Goal: Information Seeking & Learning: Check status

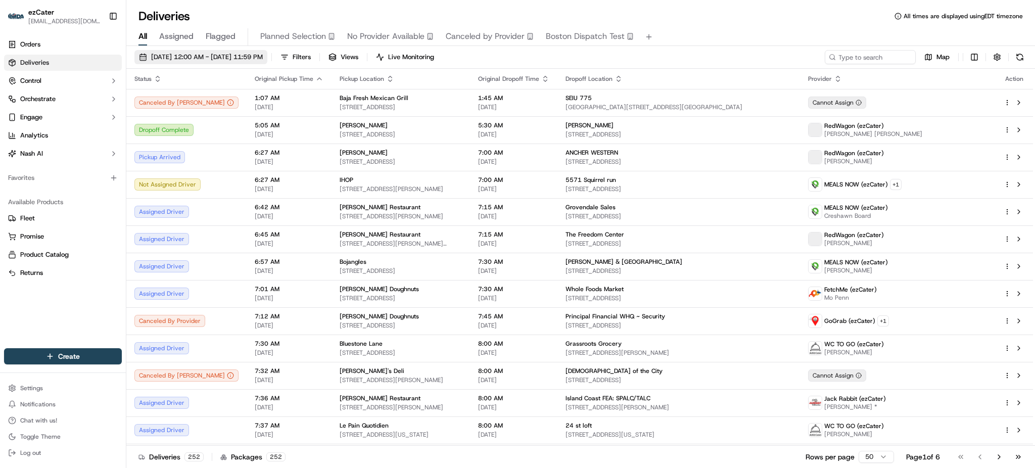
click at [229, 53] on span "[DATE] 12:00 AM - [DATE] 11:59 PM" at bounding box center [207, 57] width 112 height 9
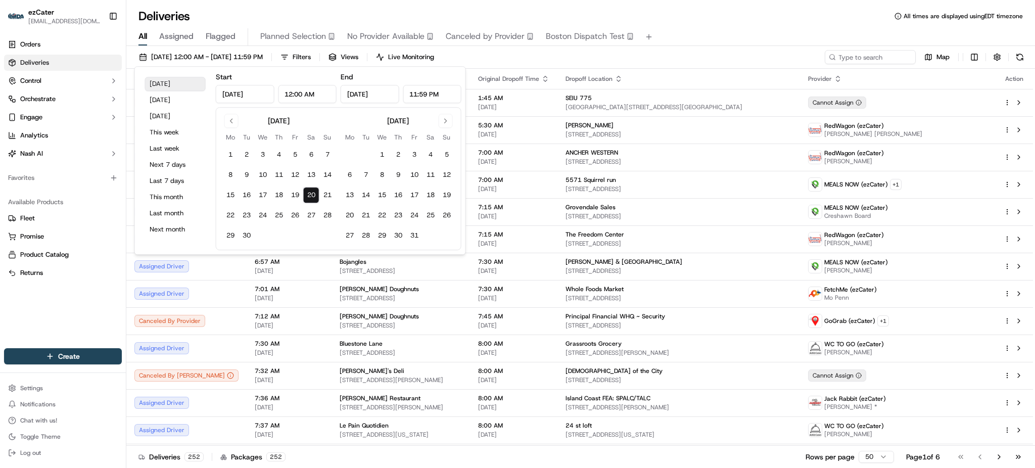
click at [163, 84] on button "[DATE]" at bounding box center [175, 84] width 61 height 14
click at [284, 95] on input "12:00 AM" at bounding box center [307, 94] width 59 height 18
drag, startPoint x: 285, startPoint y: 94, endPoint x: 292, endPoint y: 93, distance: 6.6
click at [292, 93] on input "12:00 AM" at bounding box center [307, 94] width 59 height 18
type input "6:00 AM"
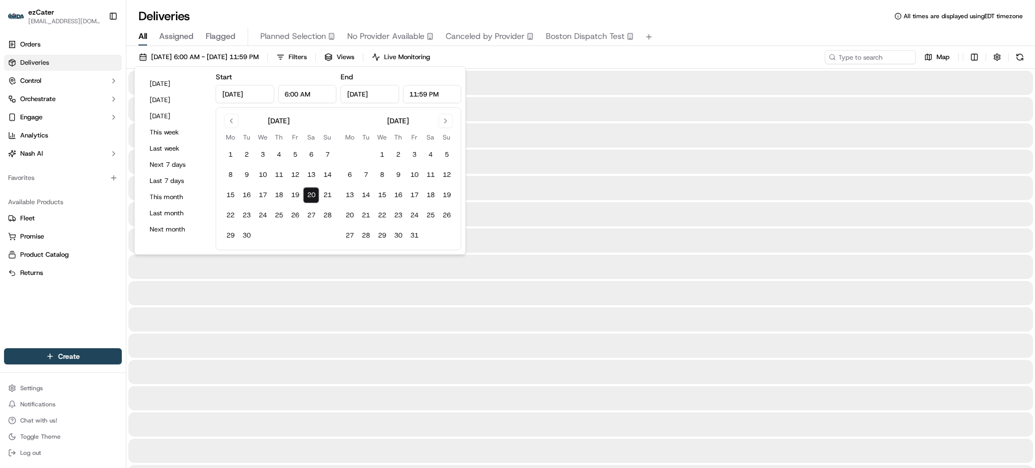
drag, startPoint x: 410, startPoint y: 92, endPoint x: 428, endPoint y: 93, distance: 18.8
click at [428, 93] on input "11:59 PM" at bounding box center [432, 94] width 59 height 18
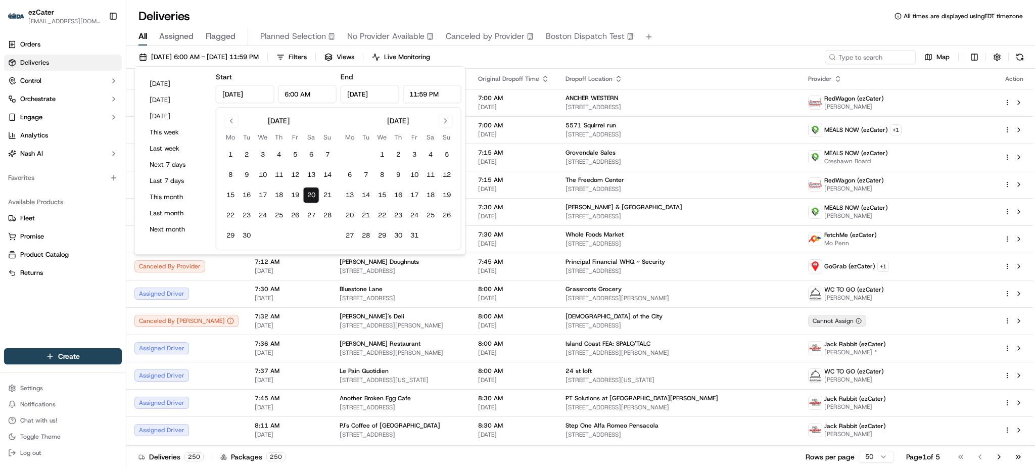
click at [425, 93] on input "11:59 PM" at bounding box center [432, 94] width 59 height 18
drag, startPoint x: 428, startPoint y: 94, endPoint x: 421, endPoint y: 95, distance: 7.1
click at [421, 95] on input "11:59 PM" at bounding box center [432, 94] width 59 height 18
drag, startPoint x: 417, startPoint y: 92, endPoint x: 410, endPoint y: 95, distance: 7.5
click at [410, 95] on input "11:00 PM" at bounding box center [432, 94] width 59 height 18
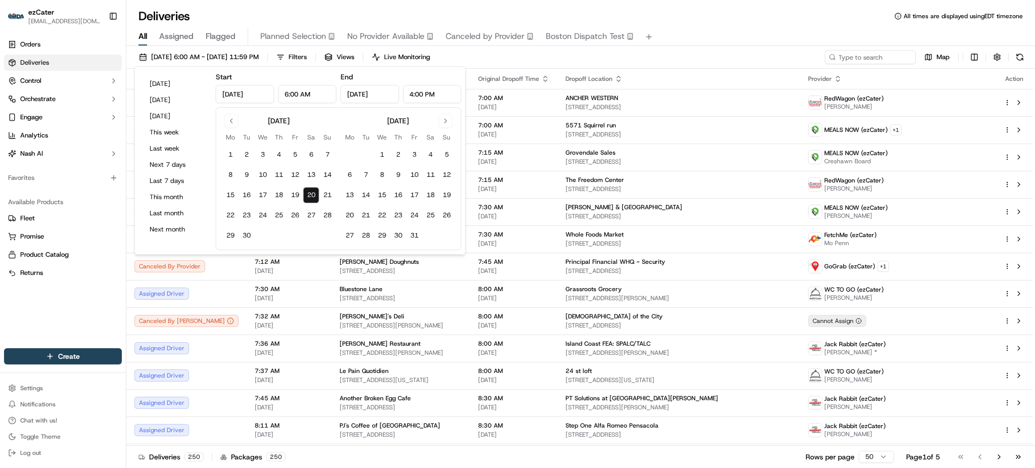
type input "4:00 PM"
click at [716, 24] on div "All Assigned Flagged Planned Selection No Provider Available Canceled by Provid…" at bounding box center [580, 35] width 908 height 22
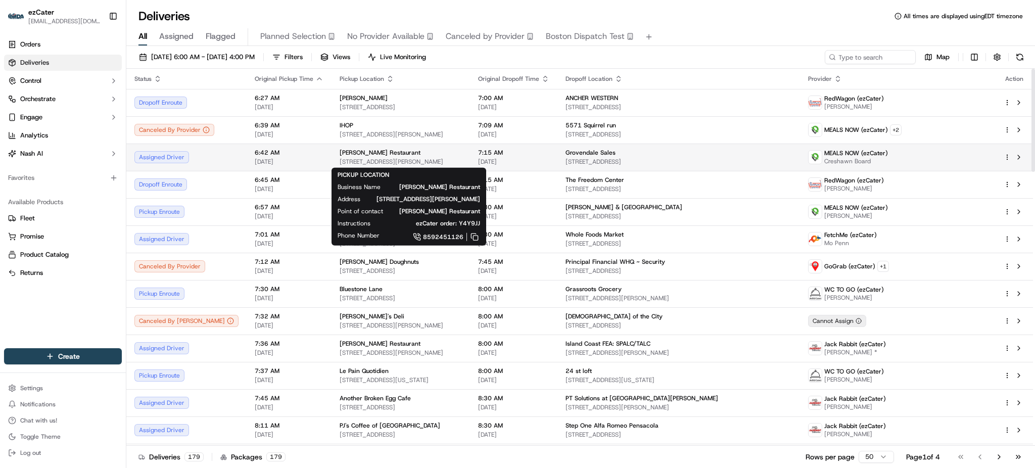
click at [428, 158] on span "[STREET_ADDRESS][PERSON_NAME]" at bounding box center [401, 162] width 122 height 8
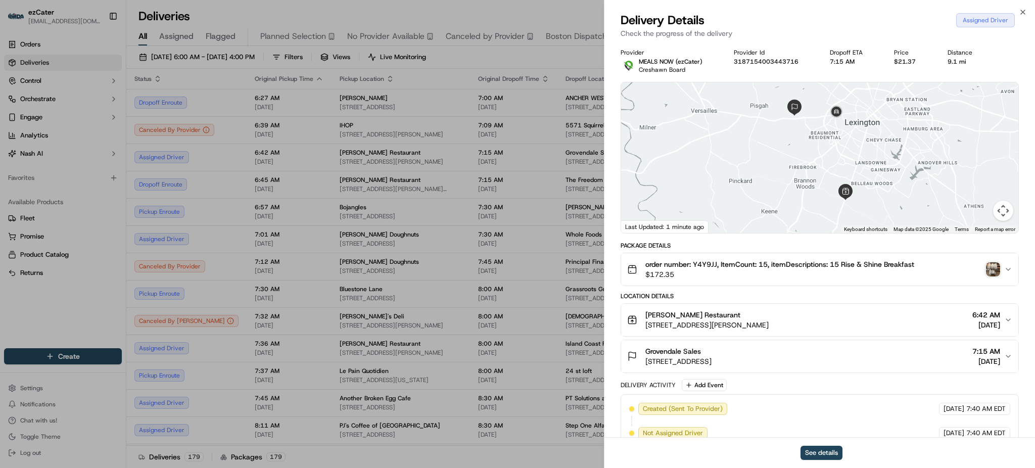
click at [992, 272] on img "button" at bounding box center [993, 269] width 14 height 14
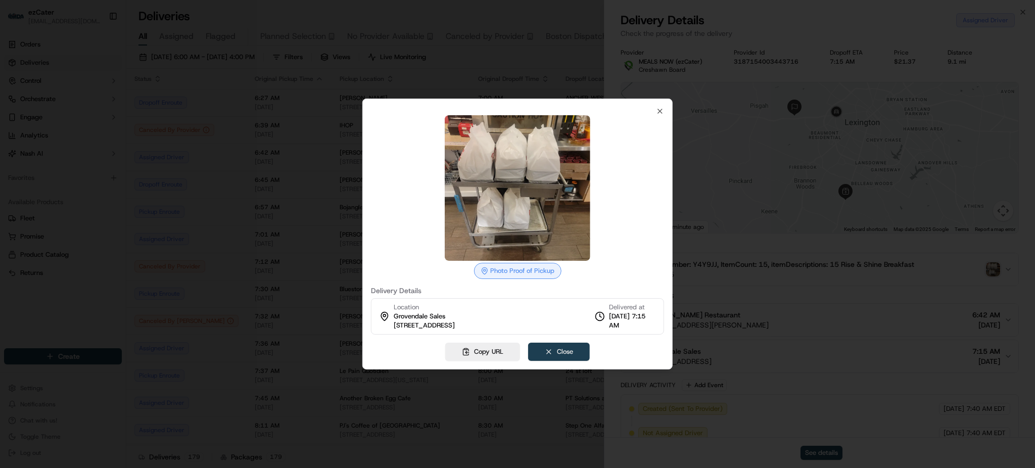
click at [565, 355] on button "Close" at bounding box center [559, 352] width 62 height 18
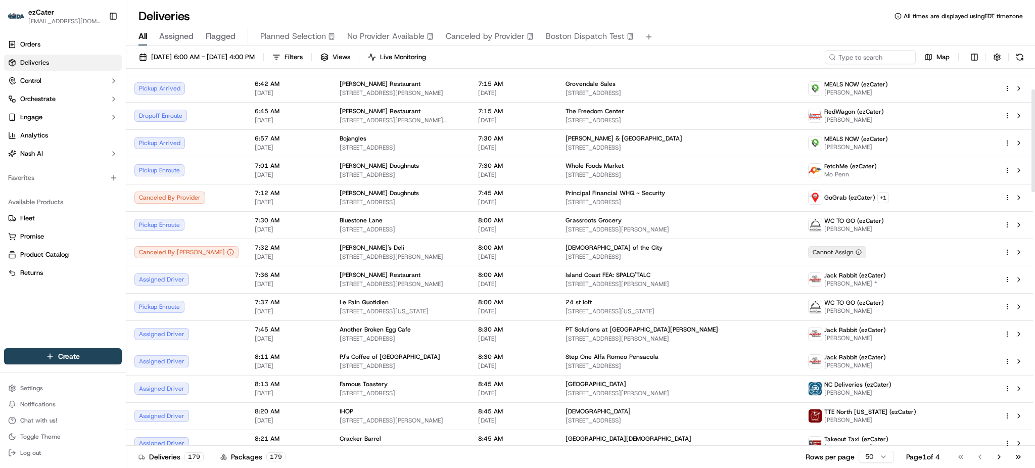
scroll to position [75, 0]
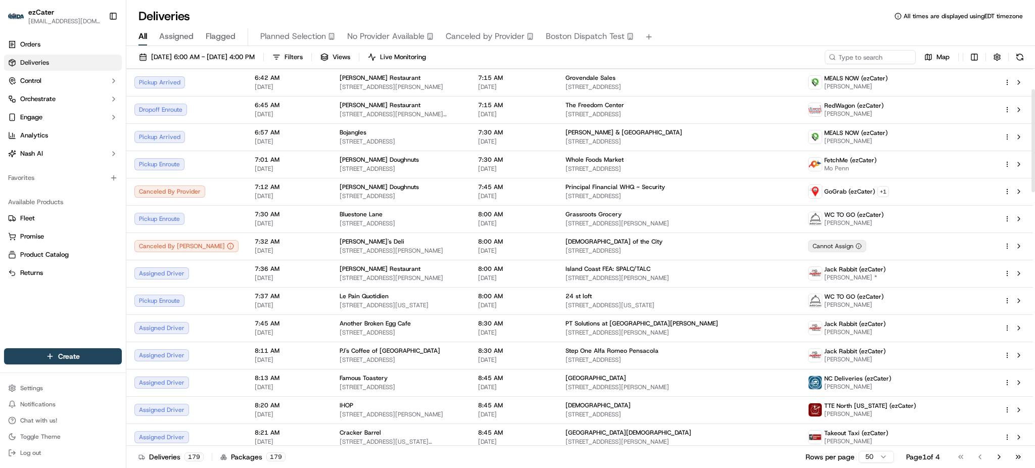
drag, startPoint x: 1034, startPoint y: 162, endPoint x: 1034, endPoint y: 183, distance: 20.7
click at [1034, 183] on div at bounding box center [1033, 140] width 4 height 103
click at [888, 77] on span "MEALS NOW (ezCater)" at bounding box center [856, 78] width 64 height 8
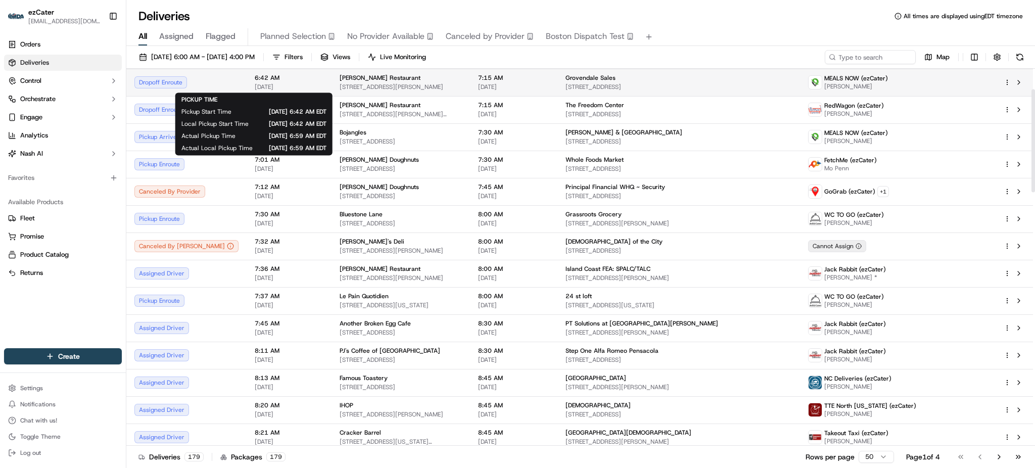
click at [255, 85] on span "[DATE]" at bounding box center [289, 87] width 69 height 8
click at [255, 83] on span "[DATE]" at bounding box center [289, 87] width 69 height 8
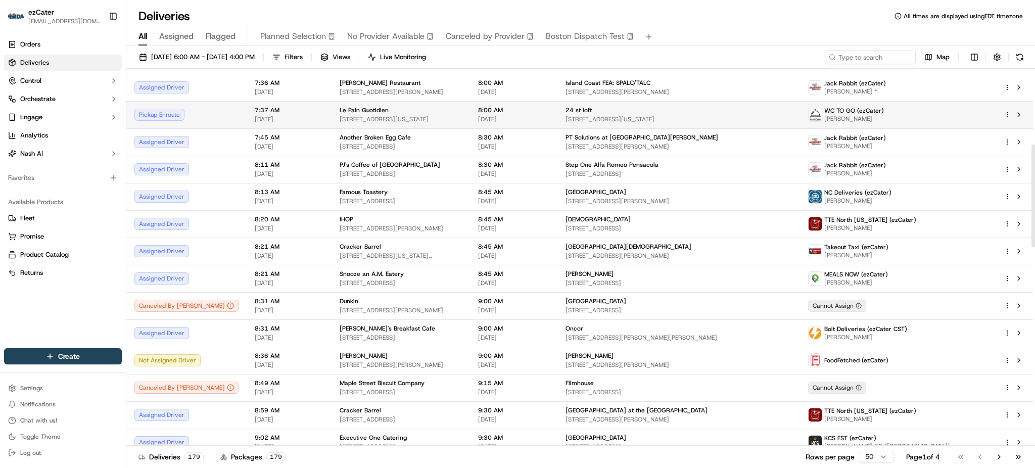
scroll to position [277, 0]
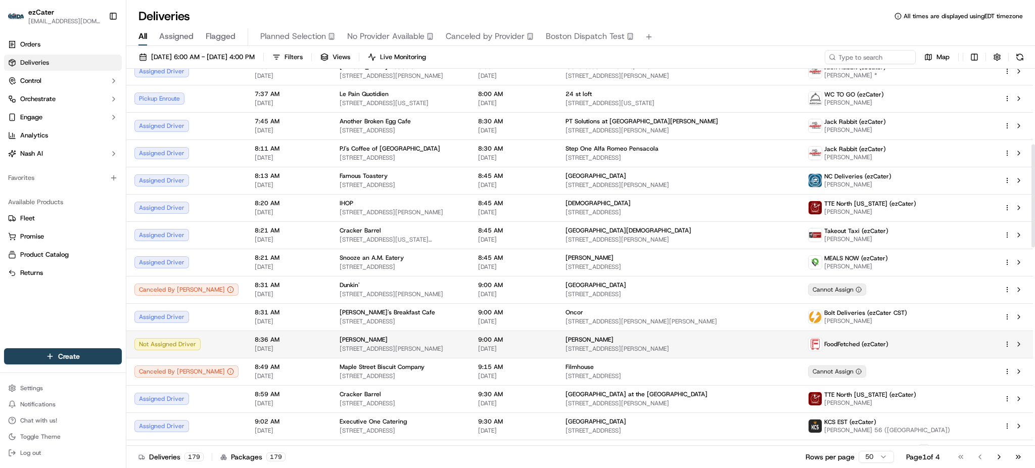
click at [247, 336] on td "8:36 AM [DATE]" at bounding box center [289, 343] width 85 height 27
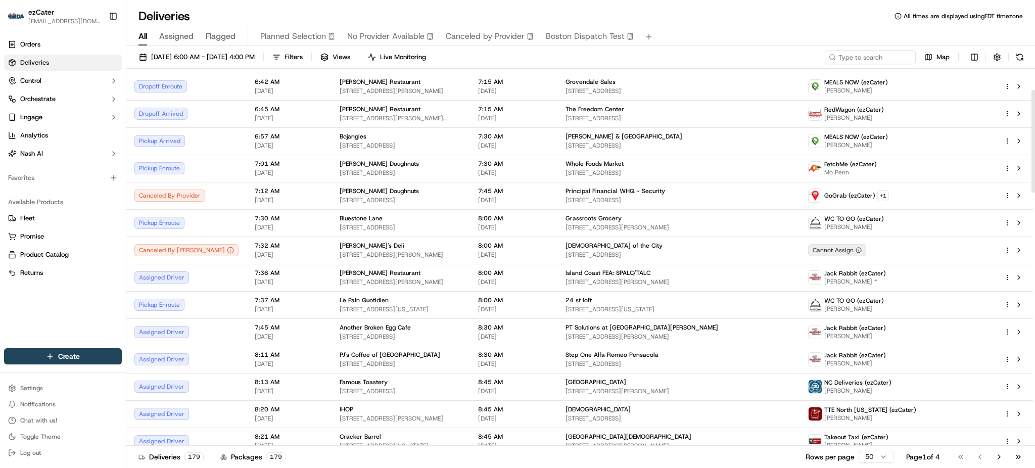
scroll to position [77, 0]
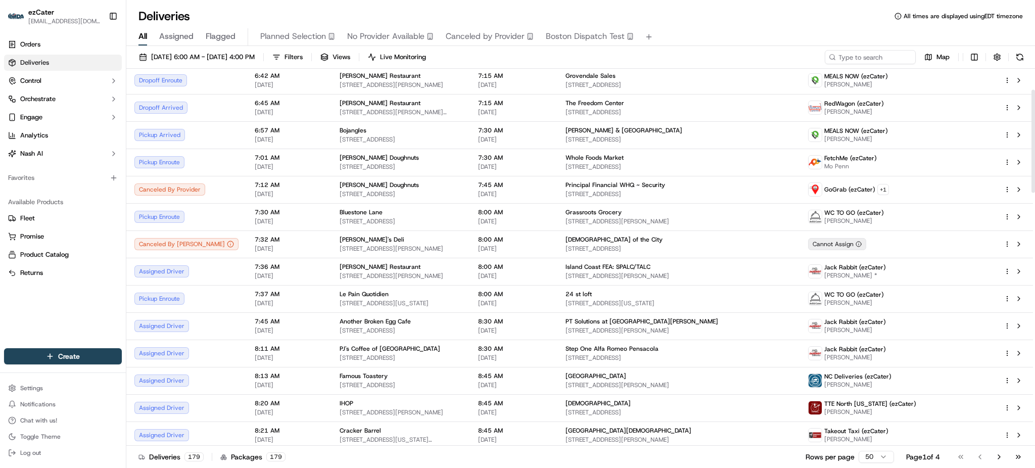
drag, startPoint x: 1034, startPoint y: 112, endPoint x: 1034, endPoint y: 133, distance: 21.2
click at [1034, 133] on div at bounding box center [1033, 141] width 4 height 103
click at [615, 79] on span "Grovendale Sales" at bounding box center [590, 76] width 50 height 8
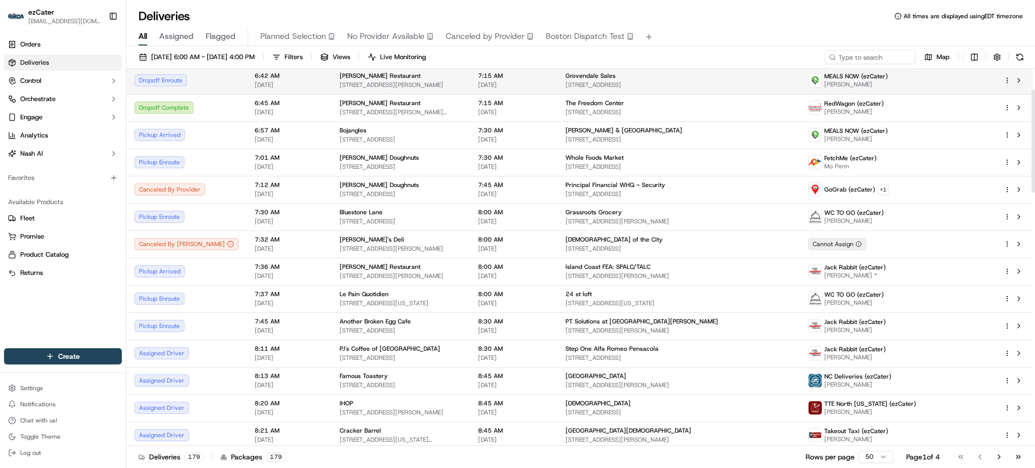
click at [247, 76] on td "6:42 AM [DATE]" at bounding box center [289, 80] width 85 height 27
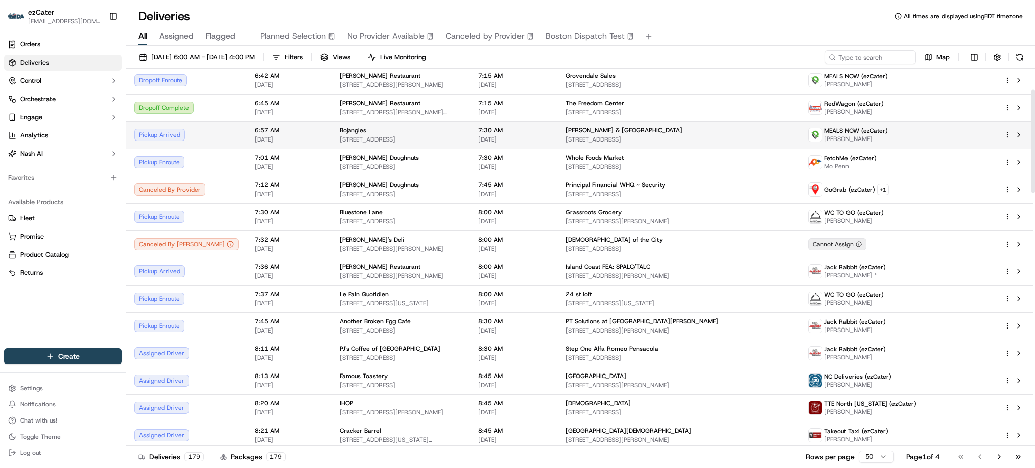
click at [277, 137] on span "[DATE]" at bounding box center [289, 139] width 69 height 8
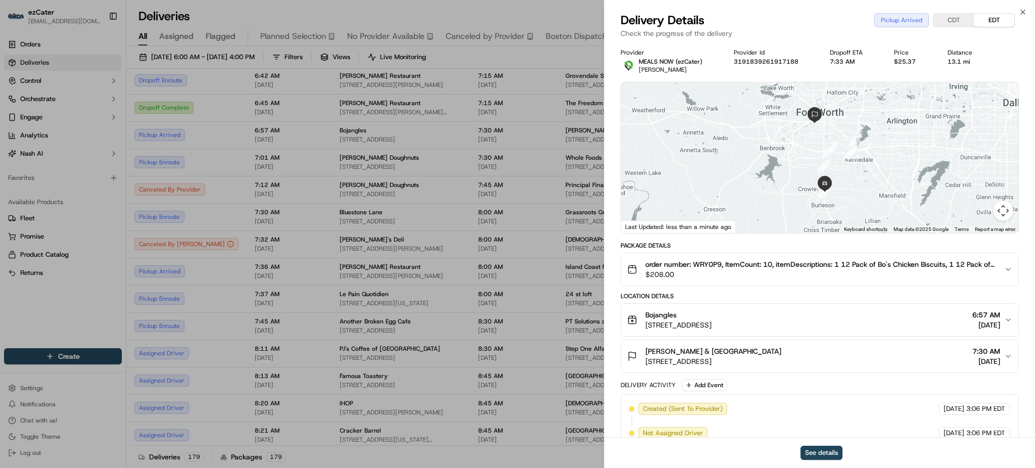
click at [702, 264] on span "order number: WRY0P9, ItemCount: 10, itemDescriptions: 1 12 Pack of Bo's Chicke…" at bounding box center [820, 264] width 351 height 10
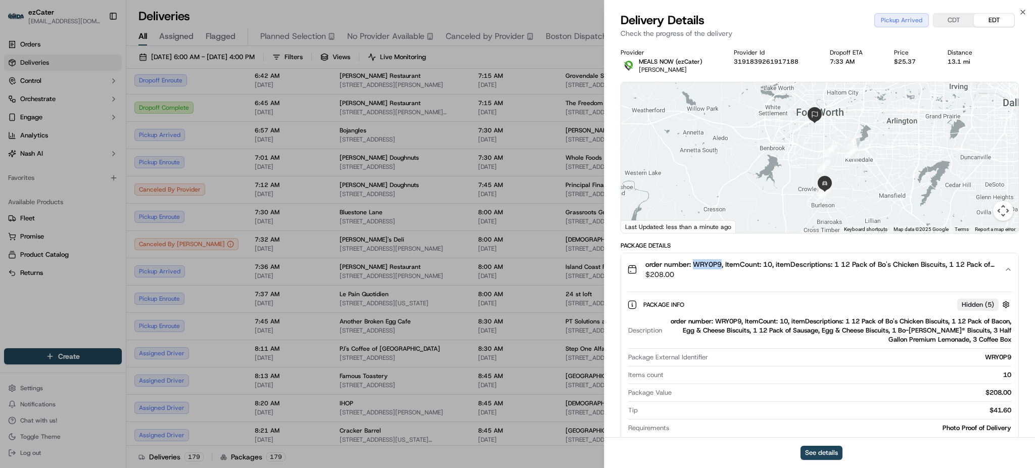
copy span "WRY0P9"
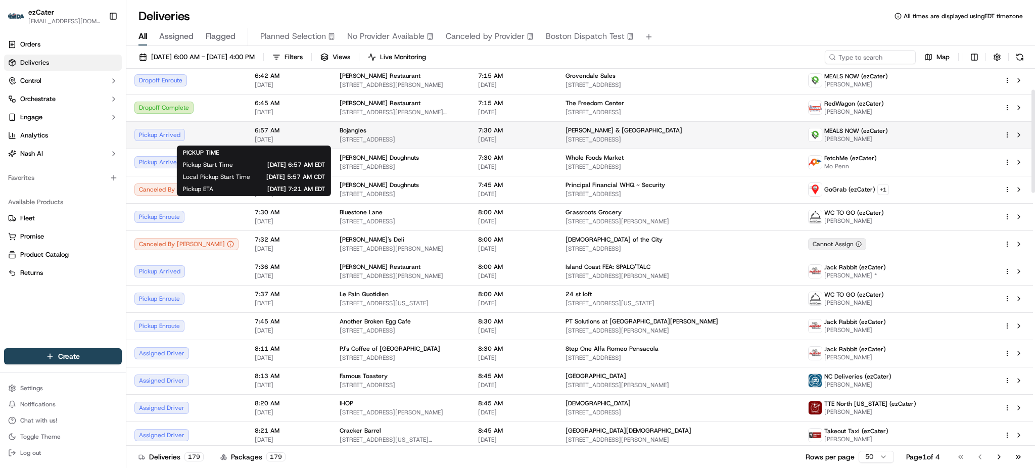
click at [268, 141] on span "[DATE]" at bounding box center [289, 139] width 69 height 8
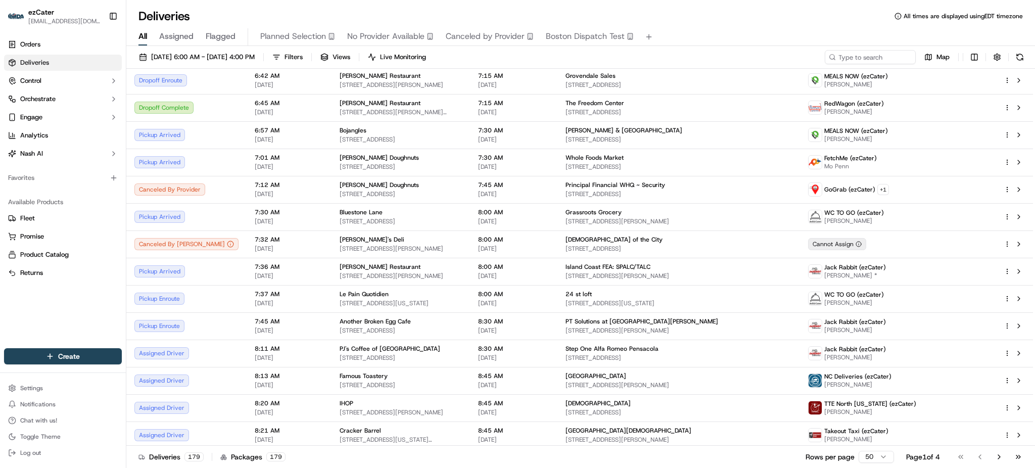
click at [239, 18] on div "Deliveries All times are displayed using EDT timezone" at bounding box center [580, 16] width 908 height 16
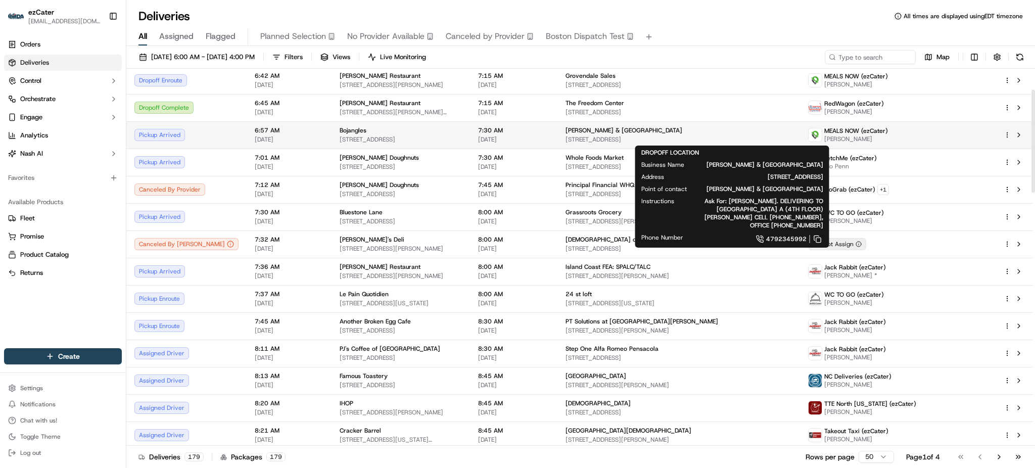
click at [682, 133] on span "[PERSON_NAME] & [GEOGRAPHIC_DATA]" at bounding box center [623, 130] width 117 height 8
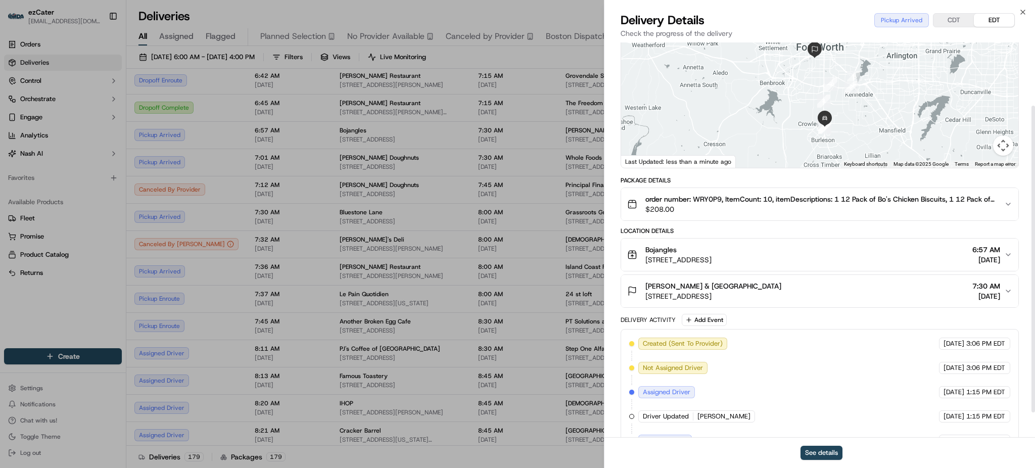
scroll to position [114, 0]
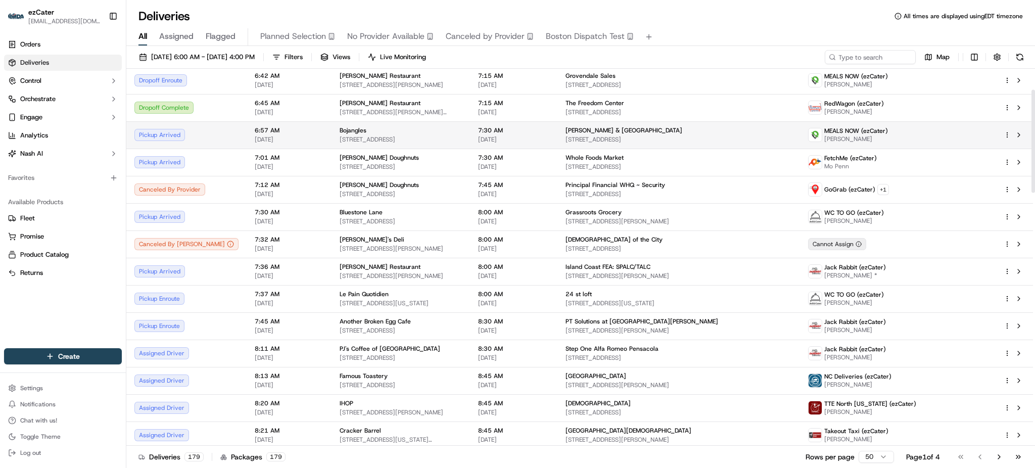
click at [198, 136] on div "Pickup Arrived" at bounding box center [186, 135] width 104 height 12
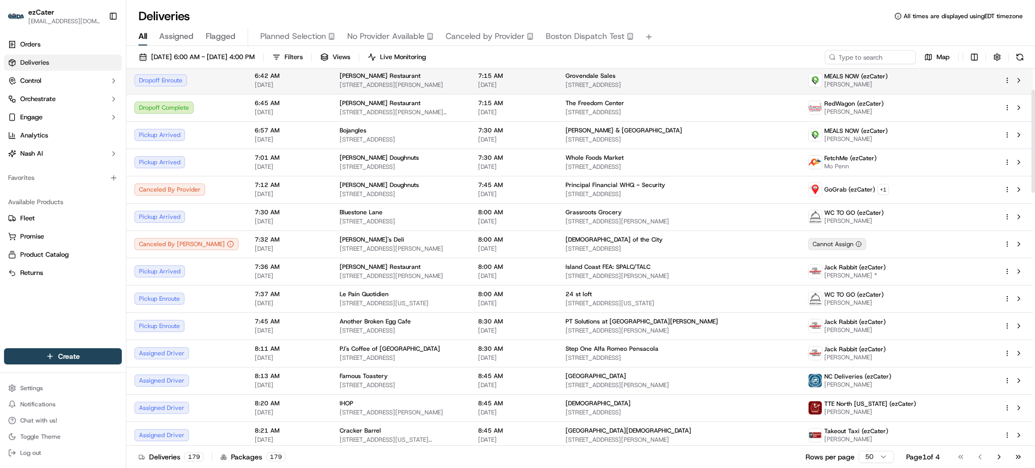
click at [361, 85] on span "[STREET_ADDRESS][PERSON_NAME]" at bounding box center [401, 85] width 122 height 8
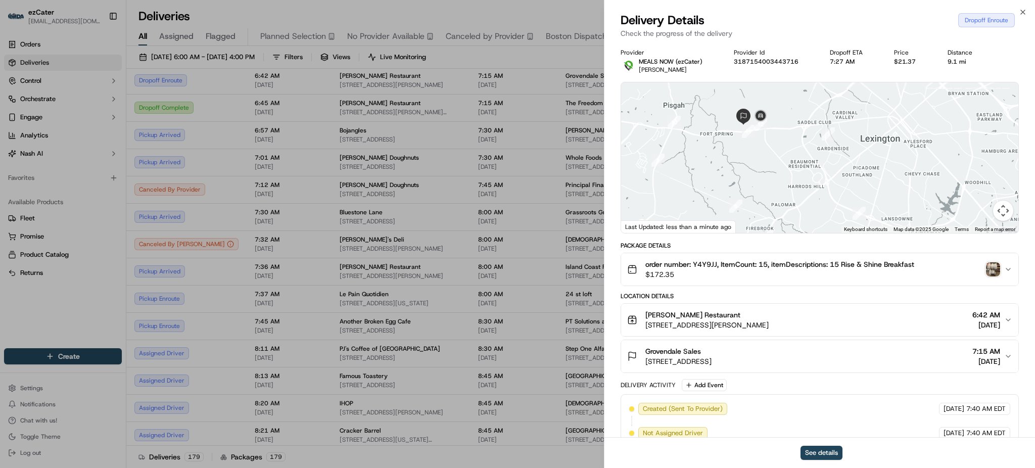
drag, startPoint x: 794, startPoint y: 134, endPoint x: 802, endPoint y: 168, distance: 34.3
click at [802, 168] on div at bounding box center [819, 157] width 397 height 151
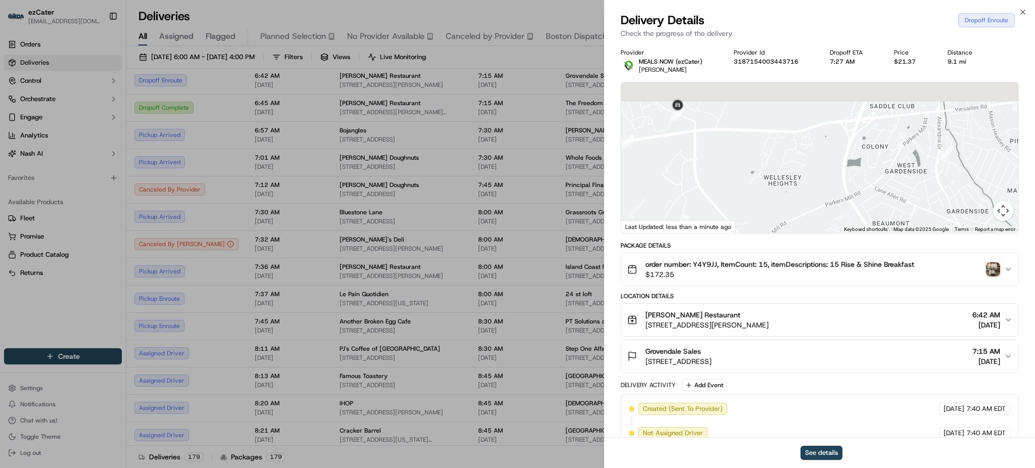
drag, startPoint x: 746, startPoint y: 103, endPoint x: 793, endPoint y: 197, distance: 104.6
click at [793, 197] on div at bounding box center [819, 157] width 397 height 151
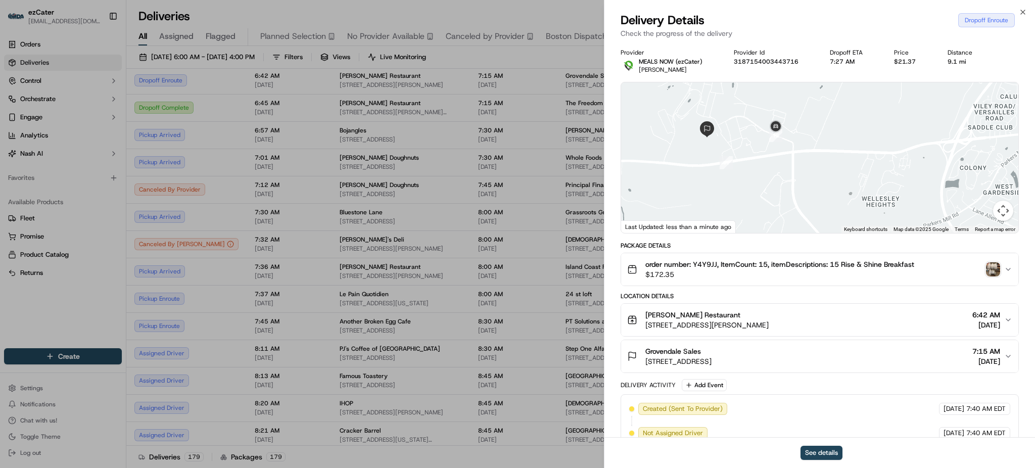
drag, startPoint x: 723, startPoint y: 155, endPoint x: 827, endPoint y: 176, distance: 105.2
click at [827, 176] on div at bounding box center [819, 157] width 397 height 151
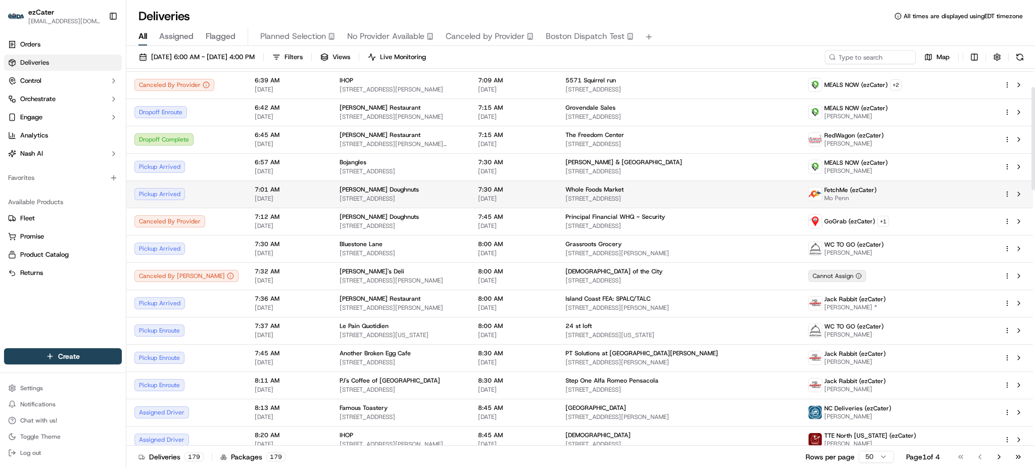
scroll to position [67, 0]
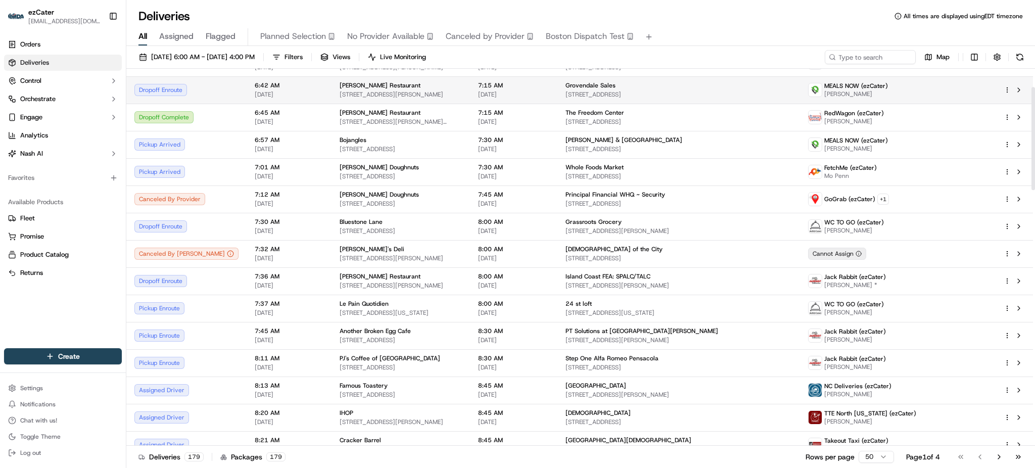
click at [462, 97] on span "[STREET_ADDRESS][PERSON_NAME]" at bounding box center [401, 94] width 122 height 8
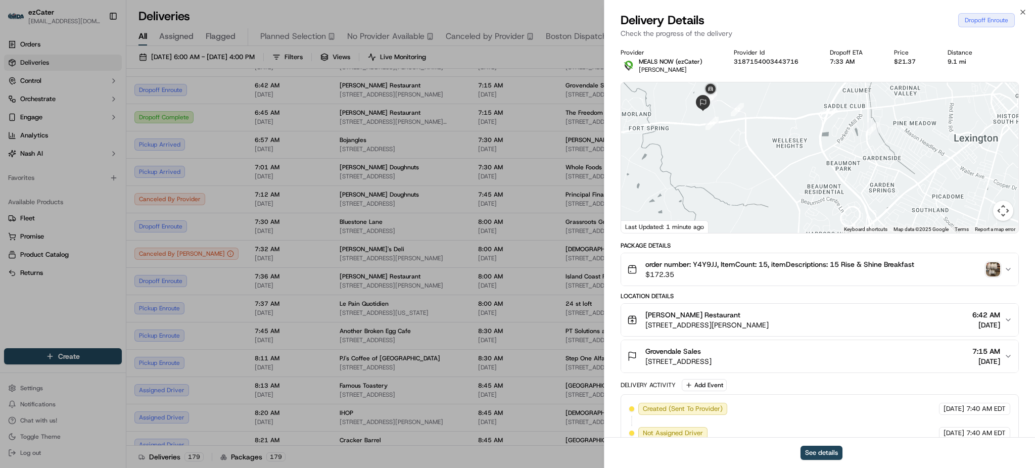
drag, startPoint x: 788, startPoint y: 170, endPoint x: 820, endPoint y: 238, distance: 75.0
click at [821, 238] on div "Provider MEALS NOW (ezCater) [PERSON_NAME] Provider Id 3187154003443716 Dropoff…" at bounding box center [819, 370] width 398 height 642
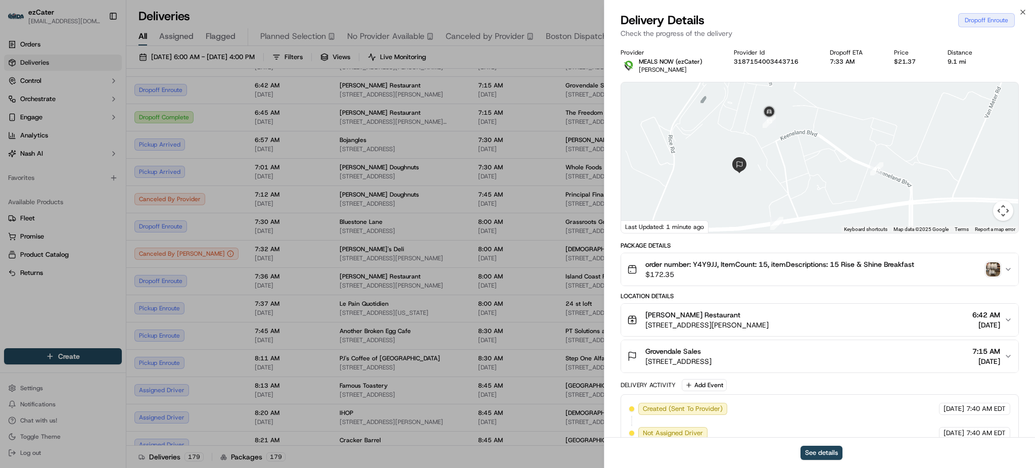
drag, startPoint x: 805, startPoint y: 144, endPoint x: 806, endPoint y: 171, distance: 26.3
click at [806, 171] on div at bounding box center [819, 157] width 397 height 151
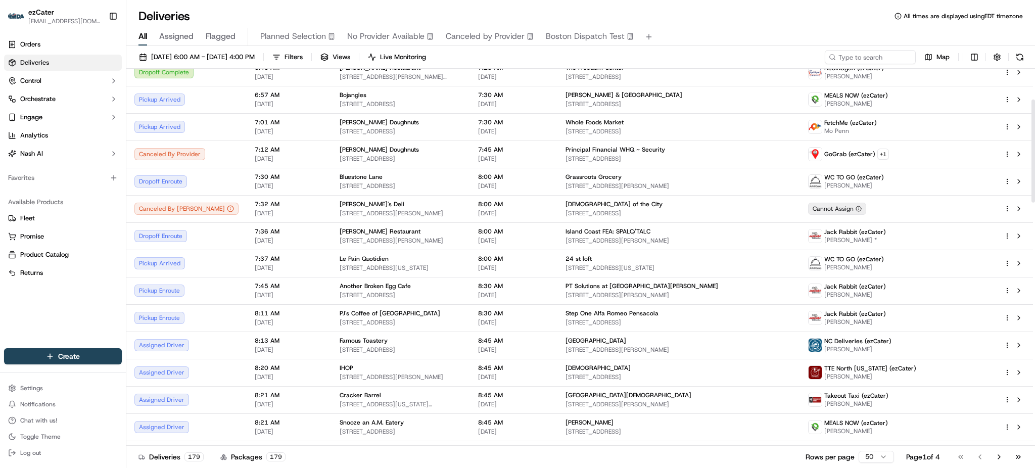
scroll to position [128, 0]
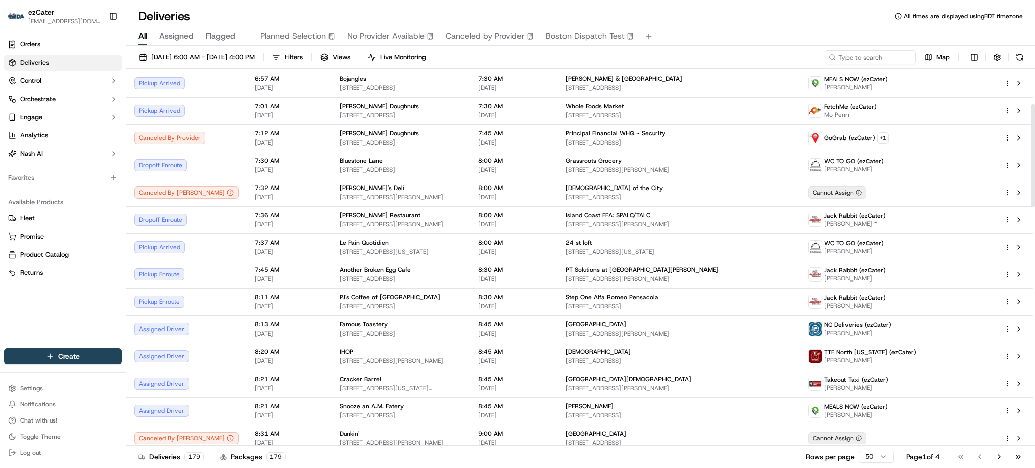
drag, startPoint x: 1034, startPoint y: 159, endPoint x: 1034, endPoint y: 175, distance: 16.7
click at [1034, 175] on div at bounding box center [1033, 155] width 4 height 103
click at [792, 84] on span "[STREET_ADDRESS]" at bounding box center [678, 88] width 226 height 8
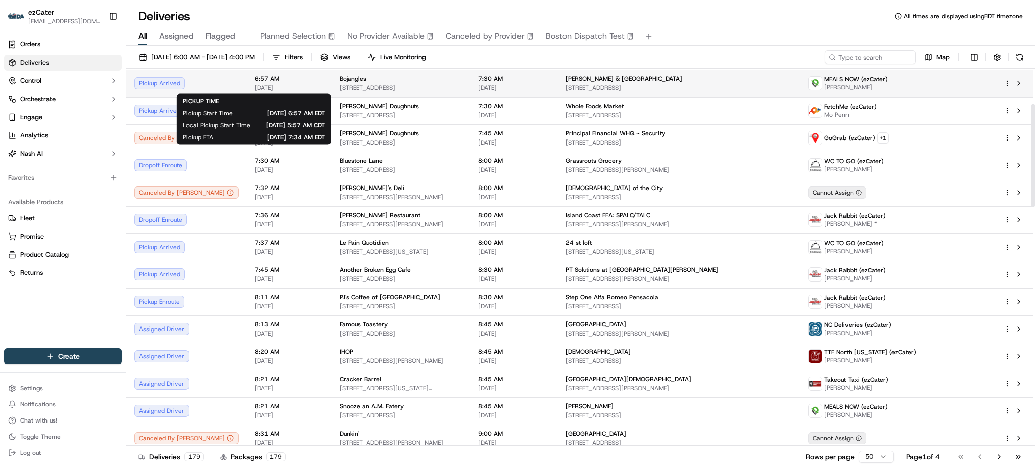
click at [281, 91] on span "[DATE]" at bounding box center [289, 88] width 69 height 8
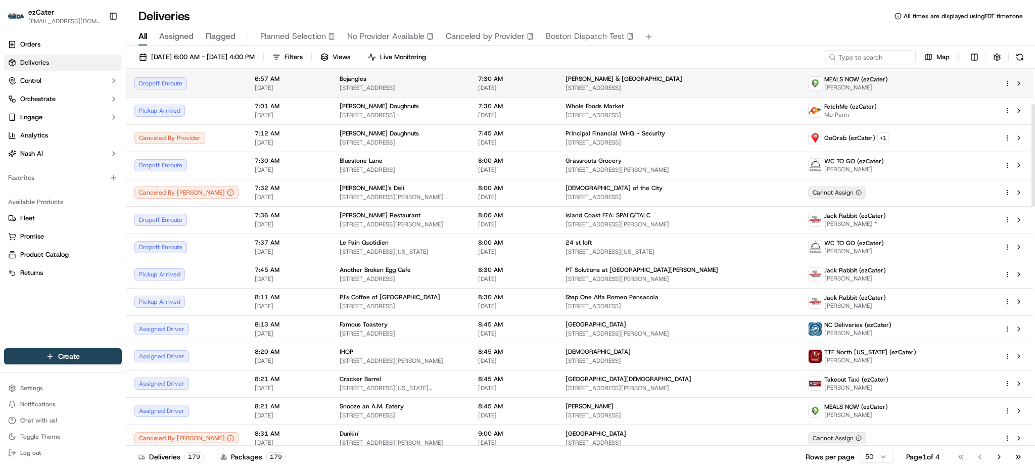
click at [792, 82] on div "[PERSON_NAME] & [GEOGRAPHIC_DATA]" at bounding box center [678, 79] width 226 height 8
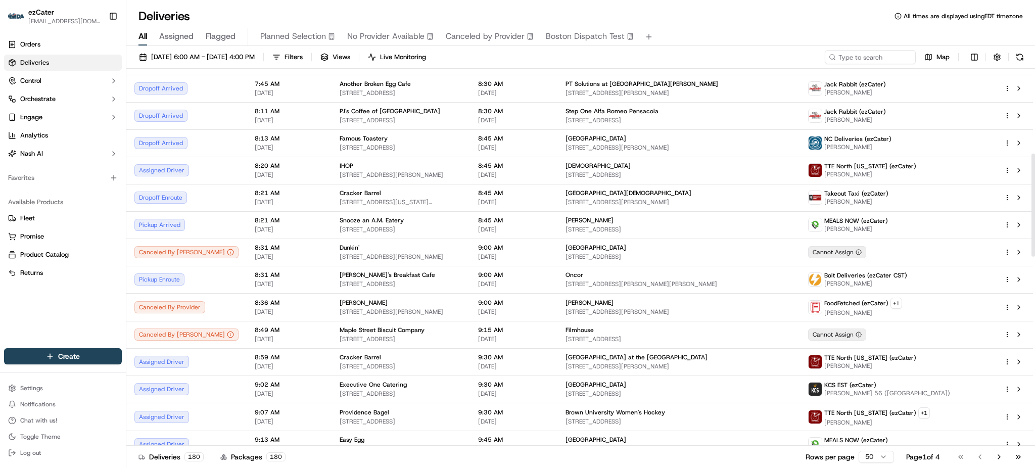
scroll to position [322, 0]
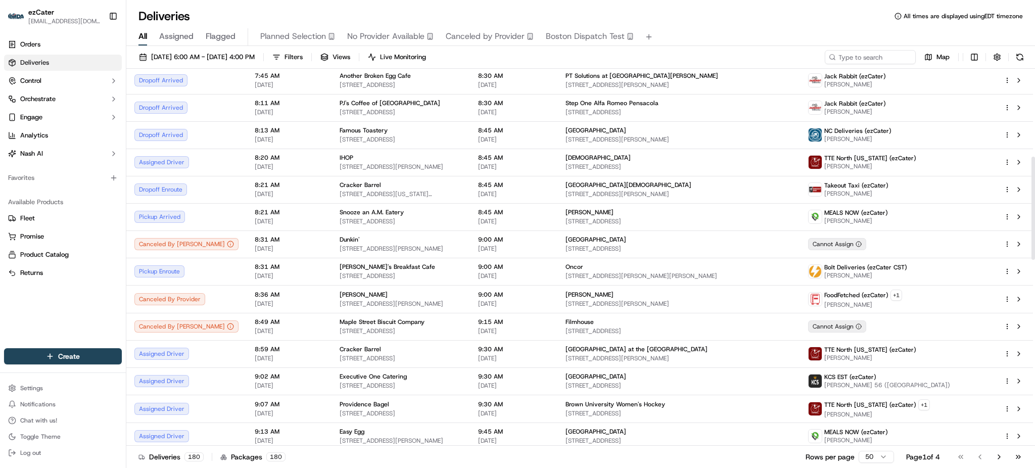
drag, startPoint x: 1034, startPoint y: 133, endPoint x: 1034, endPoint y: 185, distance: 52.5
click at [1034, 185] on div at bounding box center [1033, 208] width 4 height 103
click at [247, 164] on td "8:20 AM [DATE]" at bounding box center [289, 162] width 85 height 27
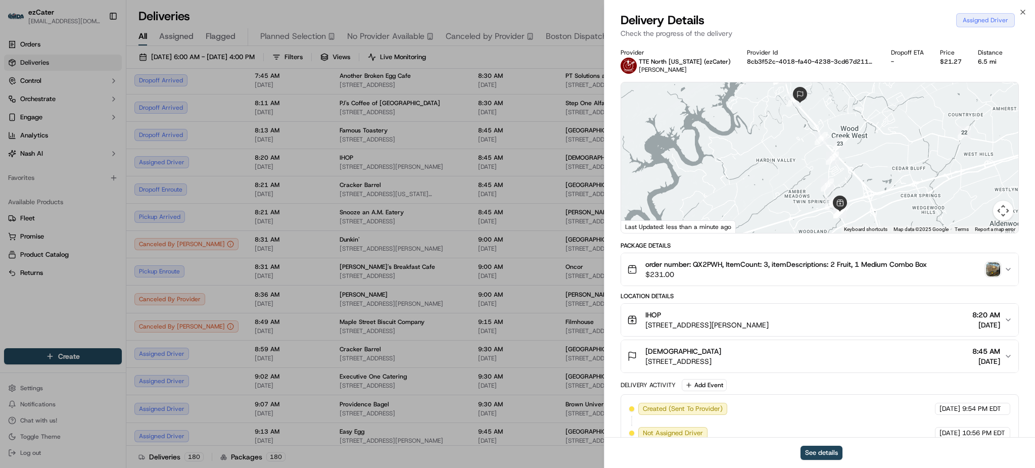
click at [991, 269] on img "button" at bounding box center [993, 269] width 14 height 14
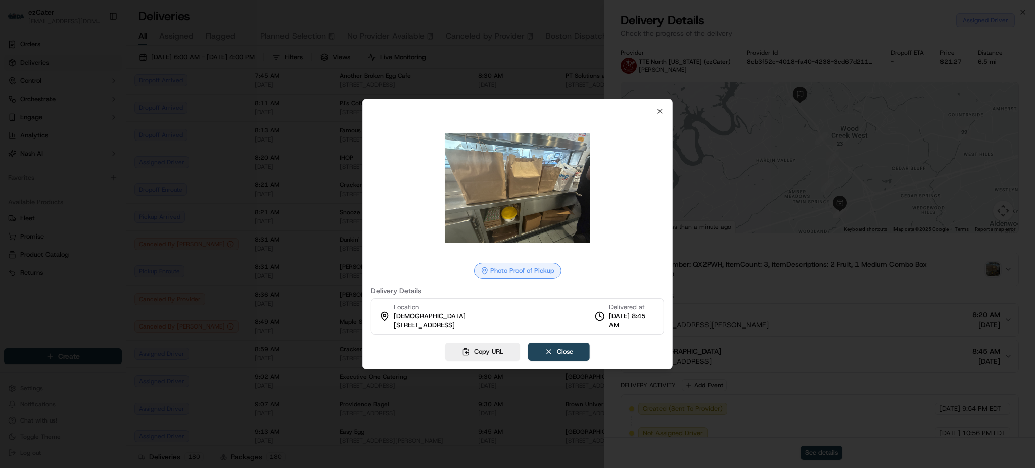
click at [516, 39] on div at bounding box center [517, 234] width 1035 height 468
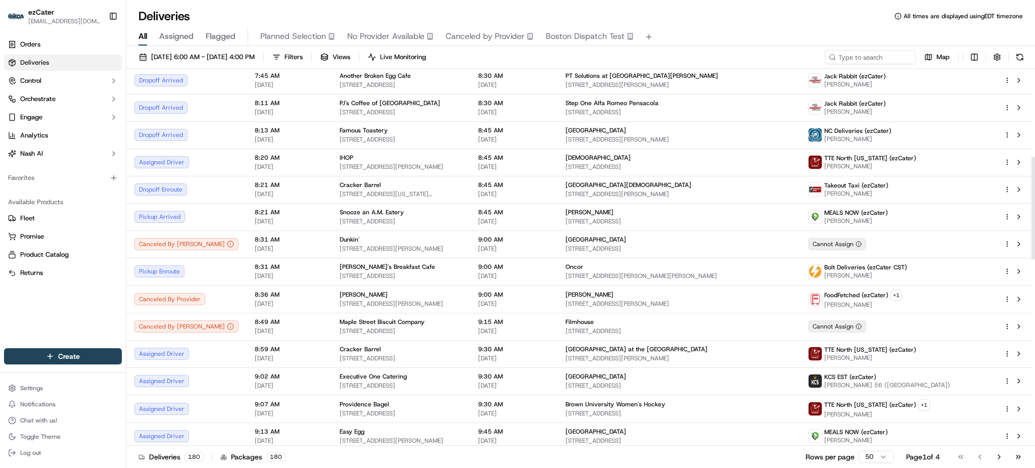
click at [462, 170] on span "[STREET_ADDRESS][PERSON_NAME]" at bounding box center [401, 167] width 122 height 8
click at [340, 161] on div "IHOP [STREET_ADDRESS][PERSON_NAME]" at bounding box center [401, 162] width 122 height 17
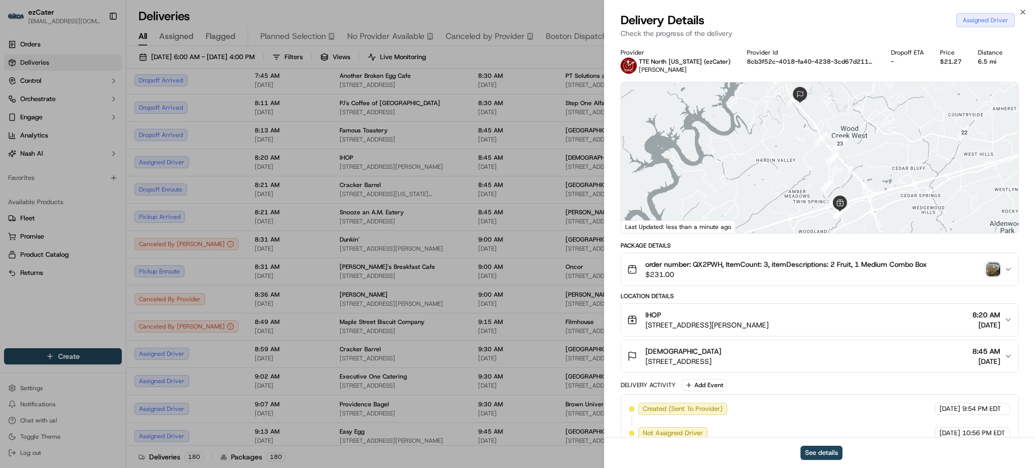
click at [697, 263] on span "order number: QX2PWH, ItemCount: 3, itemDescriptions: 2 Fruit, 1 Medium Combo B…" at bounding box center [785, 264] width 281 height 10
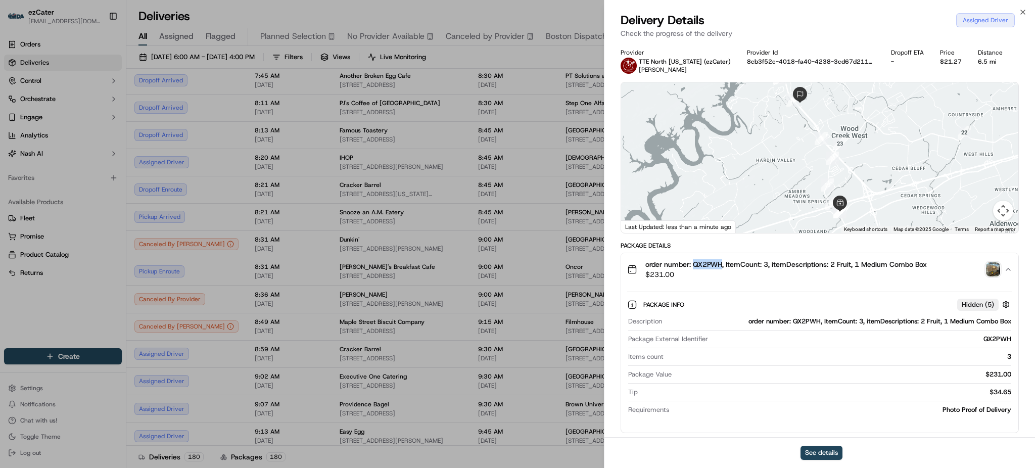
copy span "QX2PWH"
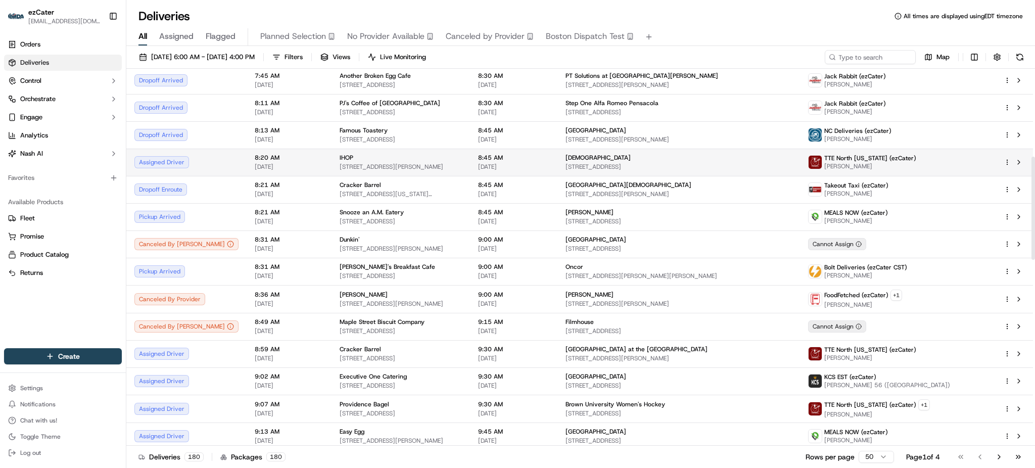
click at [255, 163] on span "[DATE]" at bounding box center [289, 167] width 69 height 8
click at [216, 157] on td "Assigned Driver" at bounding box center [186, 162] width 120 height 27
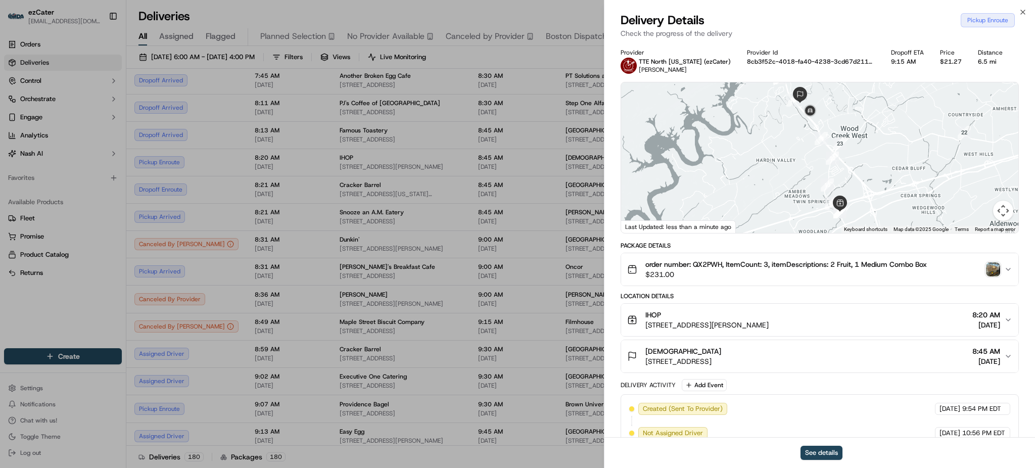
click at [886, 8] on div "Close Delivery Details Pickup Enroute Check the progress of the delivery Provid…" at bounding box center [819, 234] width 431 height 468
click at [1022, 11] on icon "button" at bounding box center [1023, 12] width 8 height 8
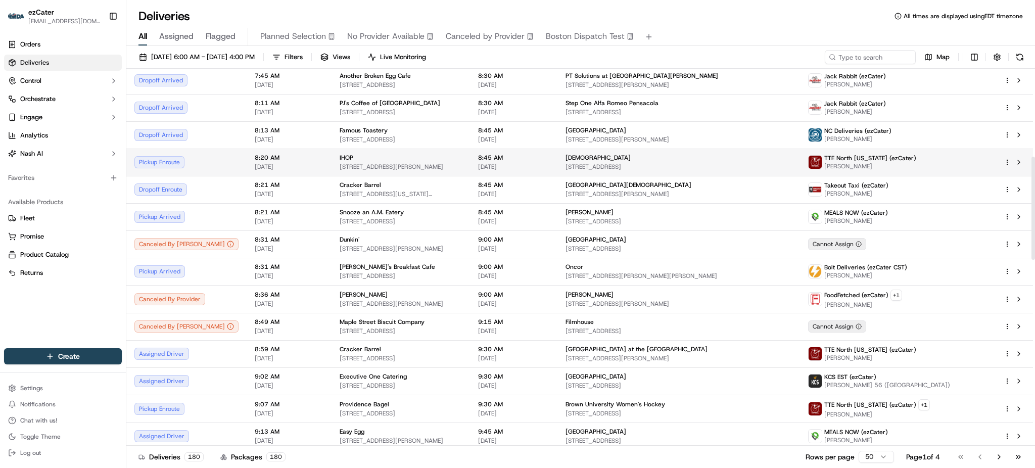
click at [358, 157] on div "IHOP" at bounding box center [401, 158] width 122 height 8
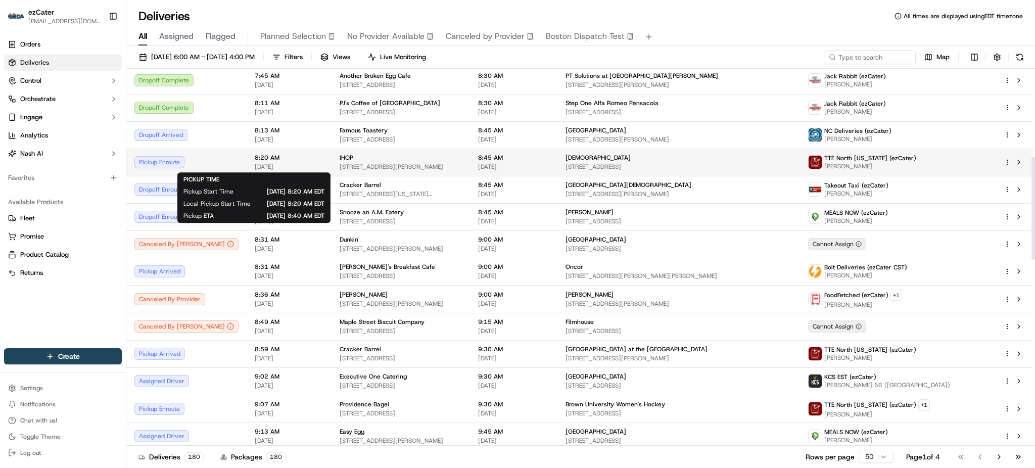
click at [255, 161] on div "8:20 AM [DATE]" at bounding box center [289, 162] width 69 height 17
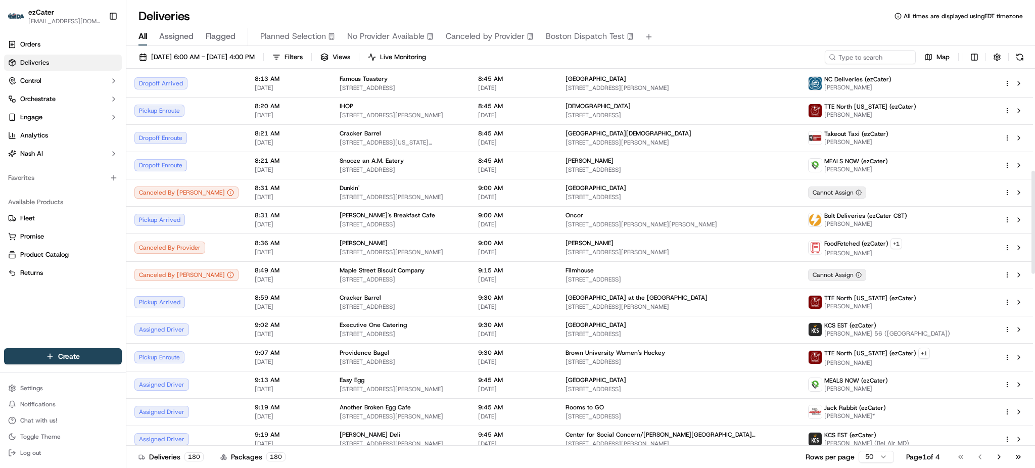
scroll to position [378, 0]
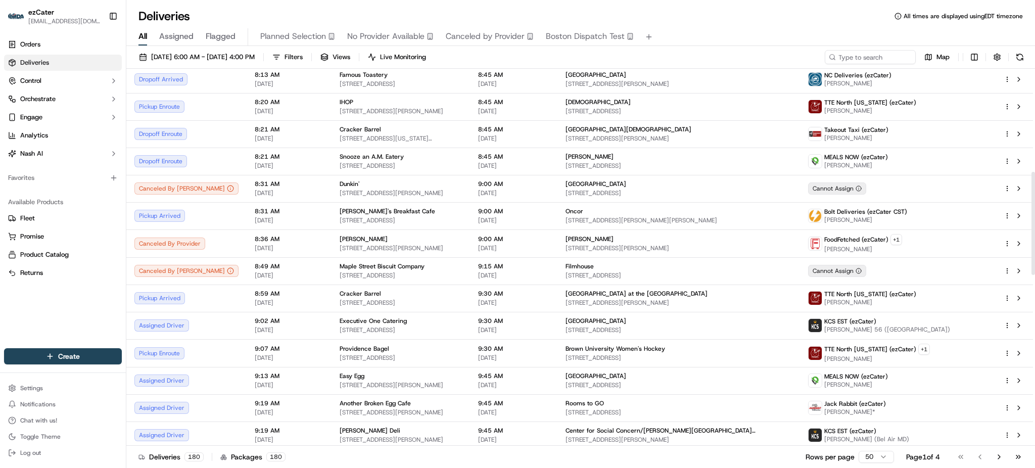
drag, startPoint x: 1034, startPoint y: 180, endPoint x: 1034, endPoint y: 195, distance: 14.7
click at [1034, 195] on div at bounding box center [1033, 223] width 4 height 103
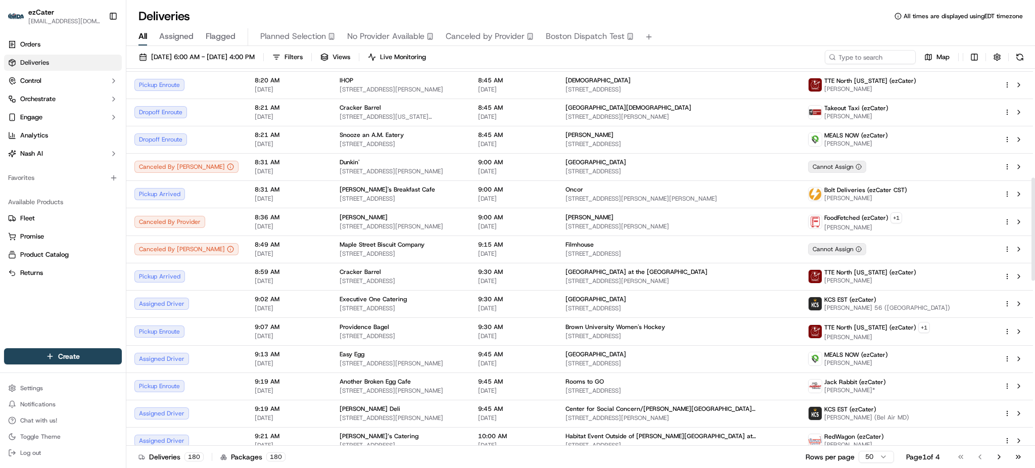
scroll to position [406, 0]
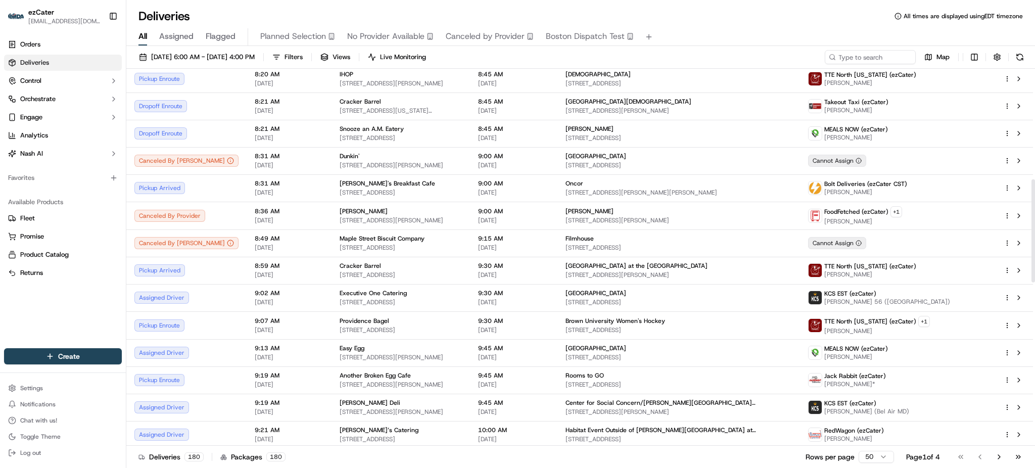
drag, startPoint x: 1034, startPoint y: 260, endPoint x: 1034, endPoint y: 267, distance: 7.6
click at [1034, 267] on div at bounding box center [1033, 230] width 4 height 103
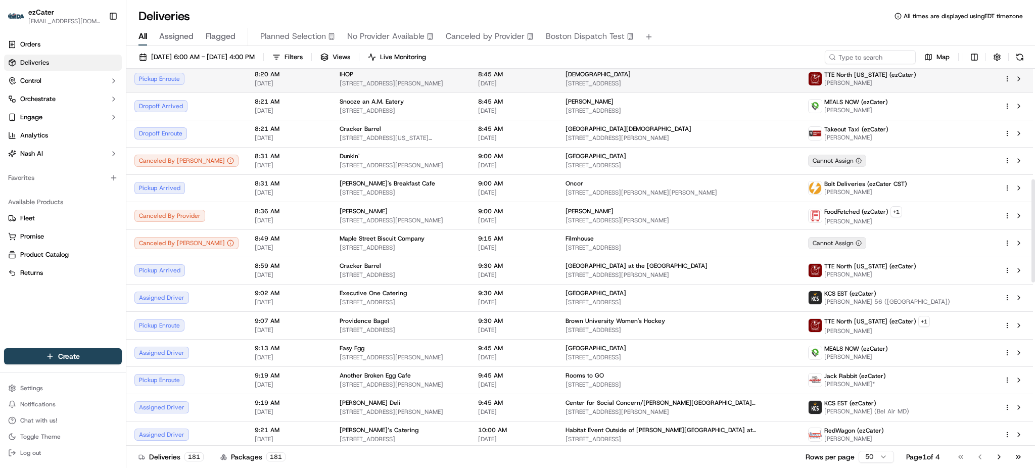
click at [419, 84] on span "[STREET_ADDRESS][PERSON_NAME]" at bounding box center [401, 83] width 122 height 8
